Goal: Information Seeking & Learning: Learn about a topic

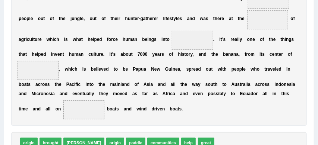
scroll to position [180, 0]
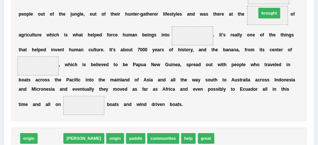
drag, startPoint x: 47, startPoint y: 141, endPoint x: 303, endPoint y: -7, distance: 296.0
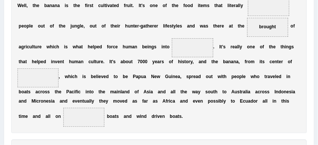
scroll to position [164, 0]
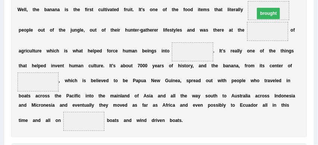
drag, startPoint x: 264, startPoint y: 32, endPoint x: 265, endPoint y: 12, distance: 20.5
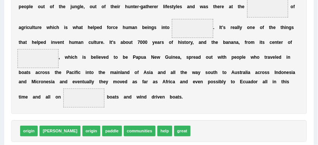
scroll to position [189, 0]
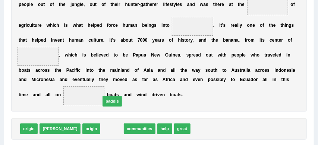
drag, startPoint x: 88, startPoint y: 129, endPoint x: 88, endPoint y: 94, distance: 35.1
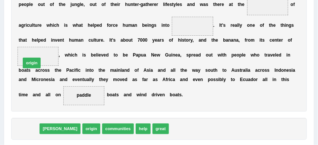
drag, startPoint x: 28, startPoint y: 130, endPoint x: 31, endPoint y: 51, distance: 78.8
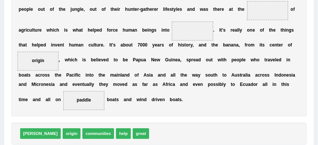
scroll to position [185, 0]
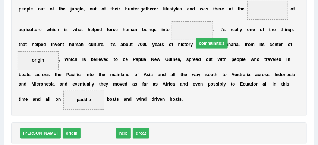
drag, startPoint x: 74, startPoint y: 135, endPoint x: 208, endPoint y: 14, distance: 179.8
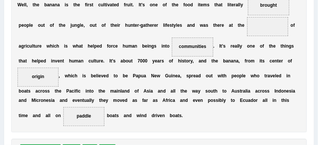
scroll to position [179, 0]
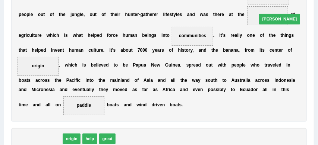
drag, startPoint x: 27, startPoint y: 138, endPoint x: 309, endPoint y: -4, distance: 316.4
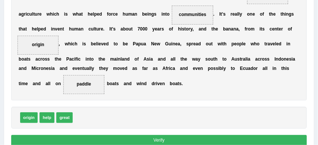
scroll to position [204, 0]
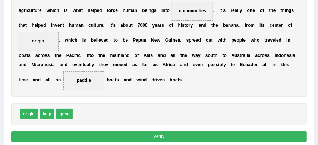
click at [165, 136] on button "Verify" at bounding box center [159, 137] width 296 height 11
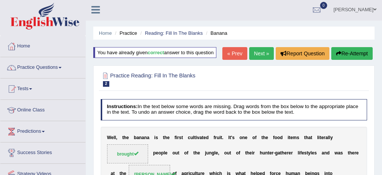
scroll to position [0, 0]
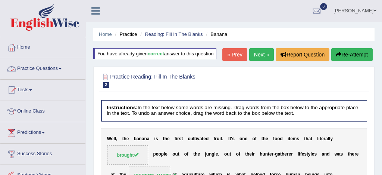
click at [44, 68] on link "Practice Questions" at bounding box center [42, 67] width 85 height 19
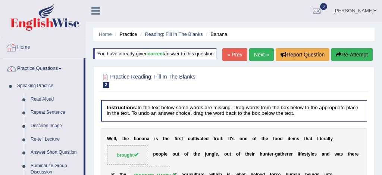
click at [27, 46] on link "Home" at bounding box center [42, 46] width 85 height 19
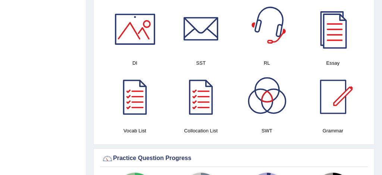
scroll to position [422, 0]
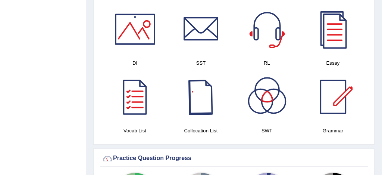
click at [207, 103] on div at bounding box center [201, 96] width 52 height 52
